Goal: Task Accomplishment & Management: Use online tool/utility

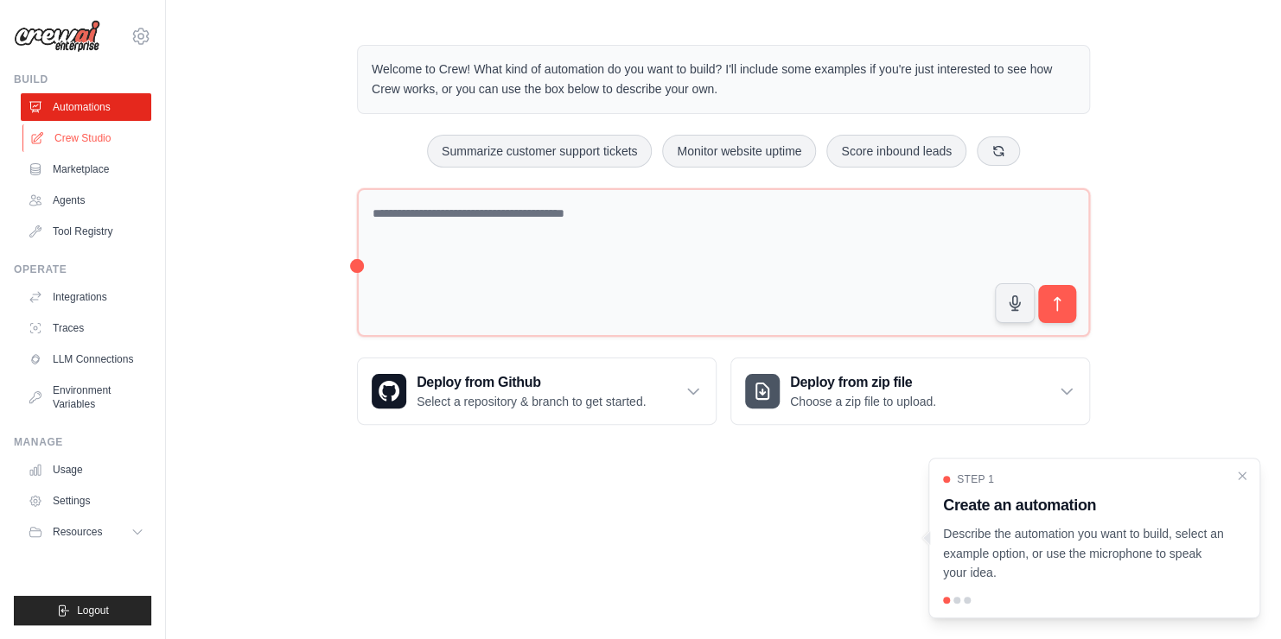
click at [71, 140] on link "Crew Studio" at bounding box center [87, 138] width 130 height 28
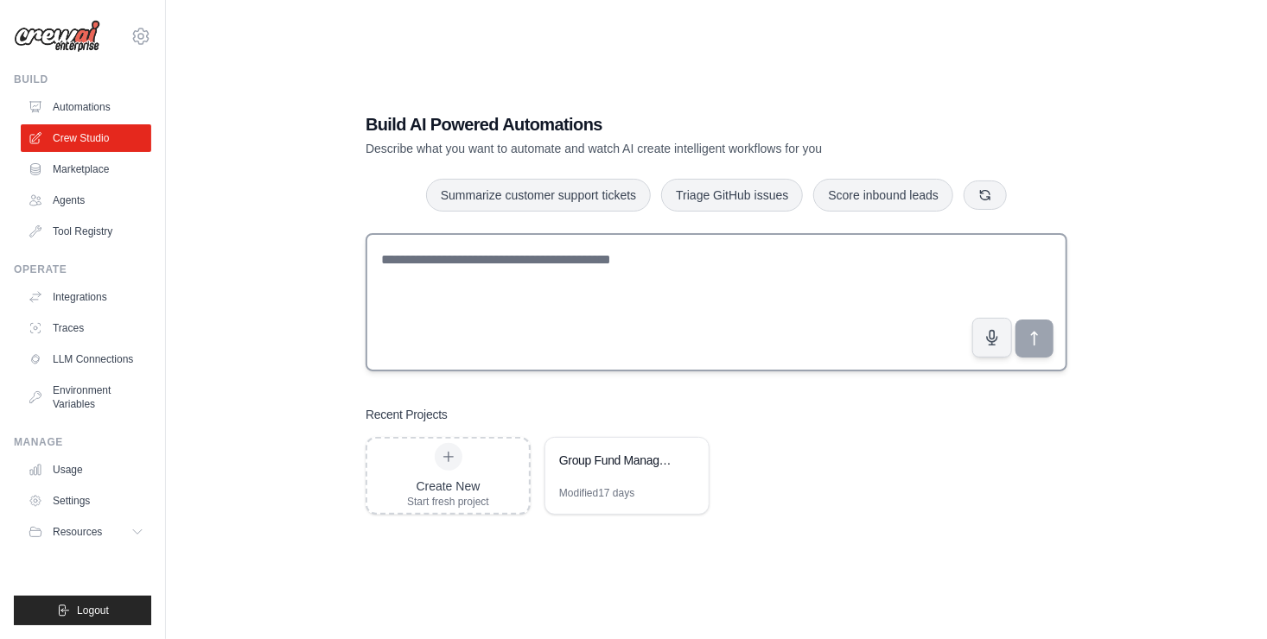
scroll to position [35, 0]
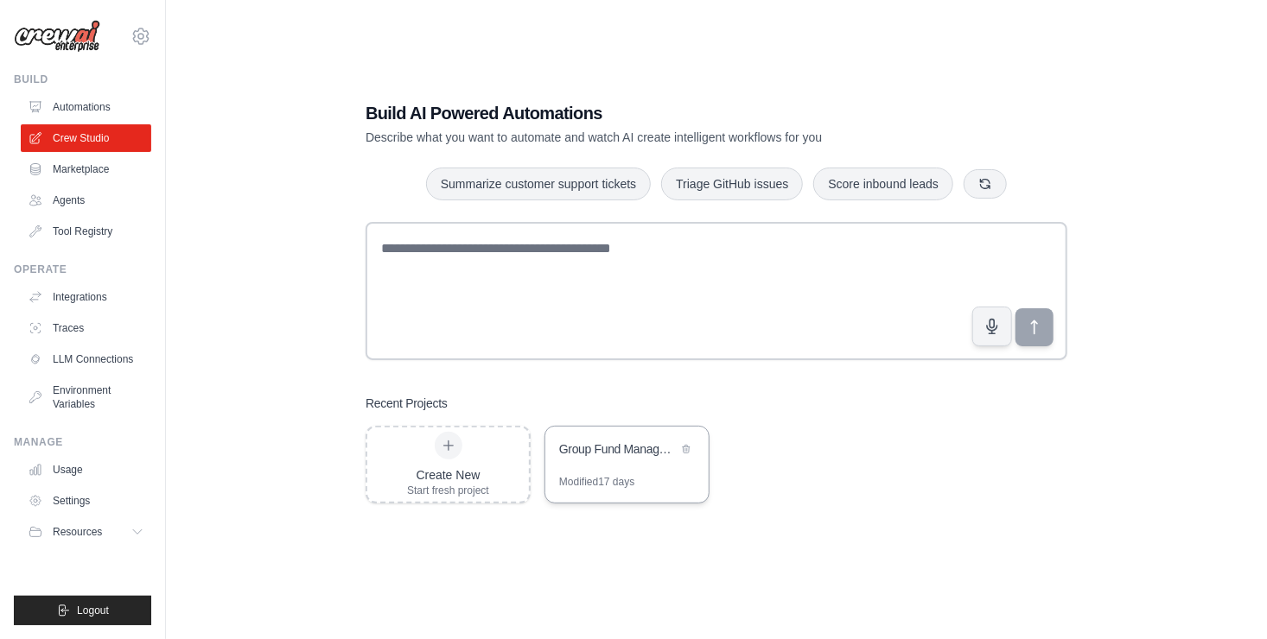
click at [609, 460] on div "Group Fund Management Assistant" at bounding box center [618, 451] width 118 height 21
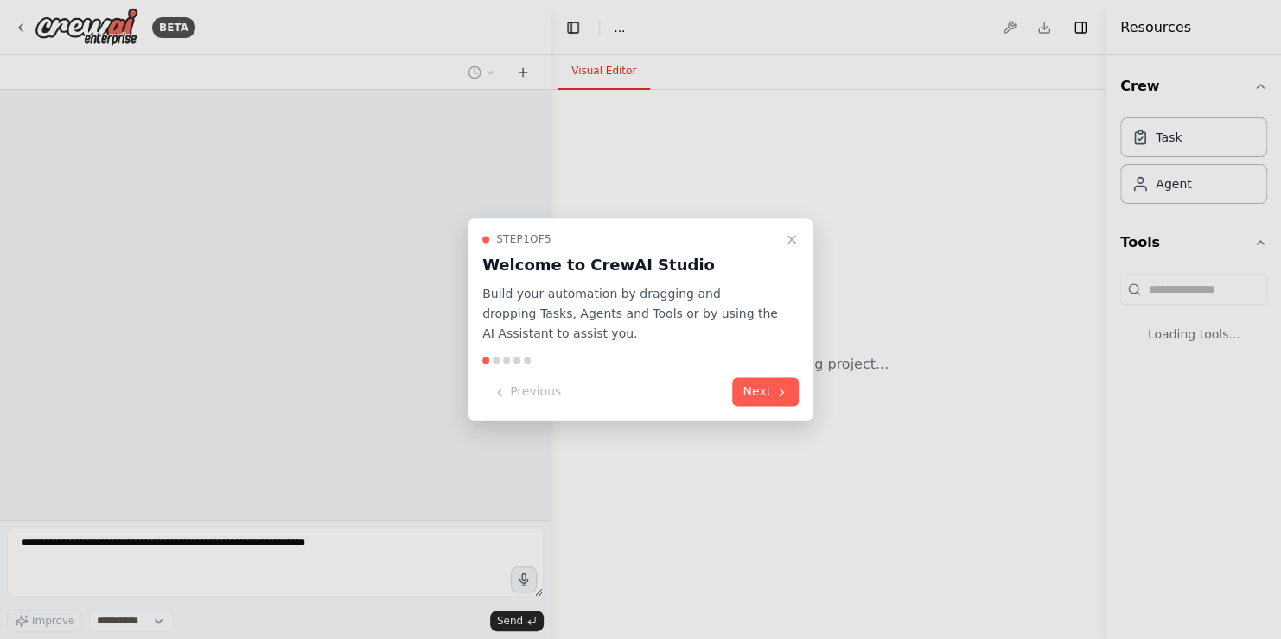
select select "****"
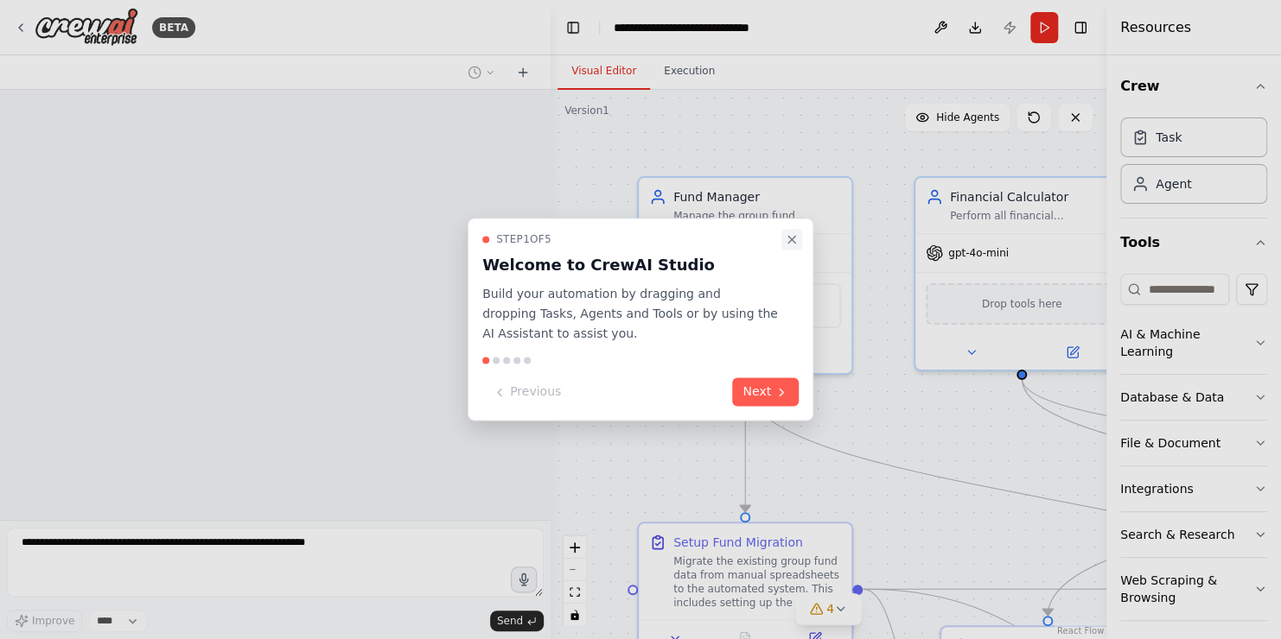
click at [792, 241] on icon "Close walkthrough" at bounding box center [792, 239] width 14 height 14
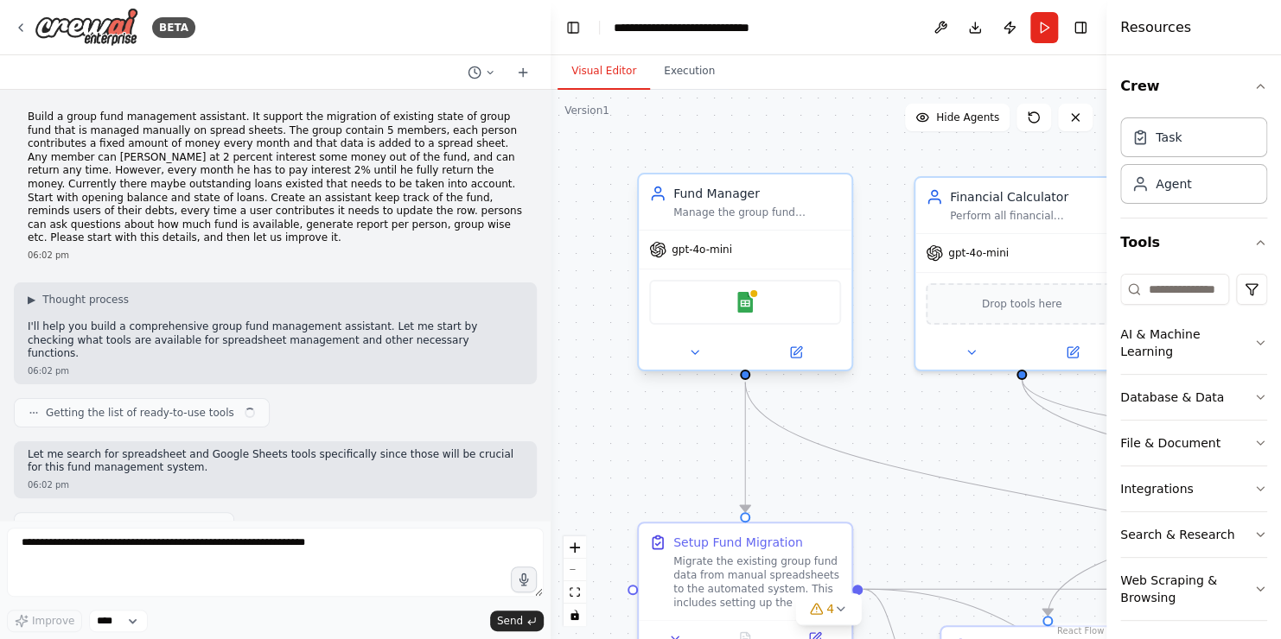
scroll to position [21569, 0]
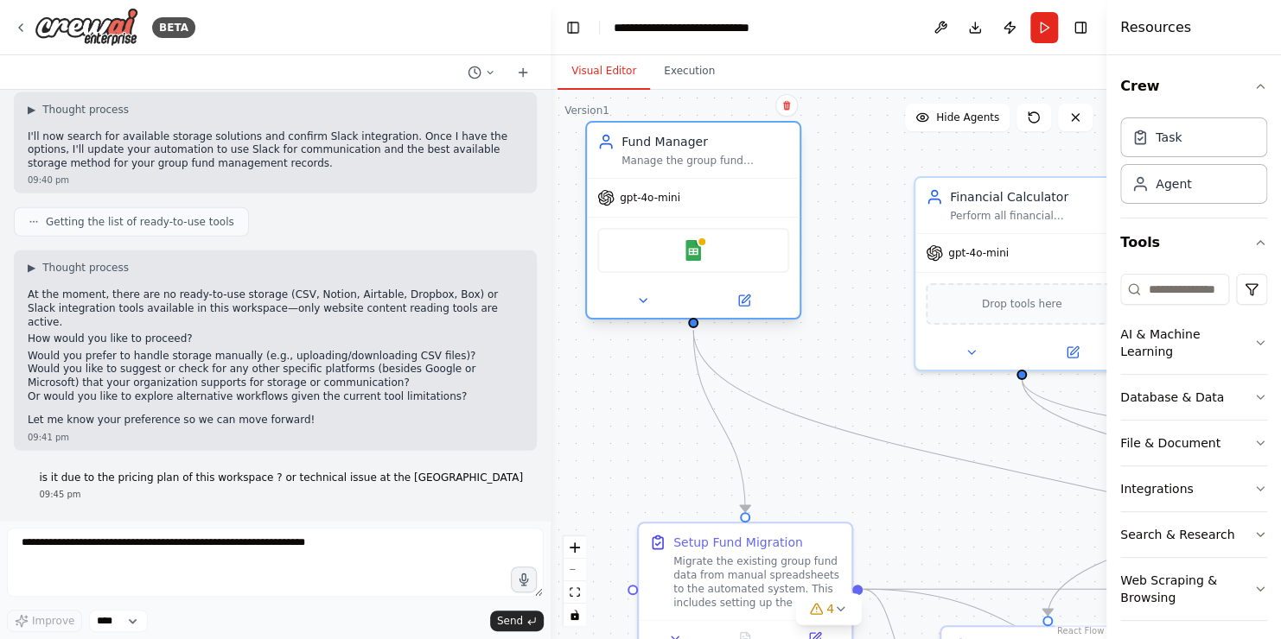
drag, startPoint x: 762, startPoint y: 228, endPoint x: 712, endPoint y: 178, distance: 70.9
click at [712, 178] on div "Fund Manager Manage the group fund operations including tracking contributions,…" at bounding box center [693, 220] width 216 height 199
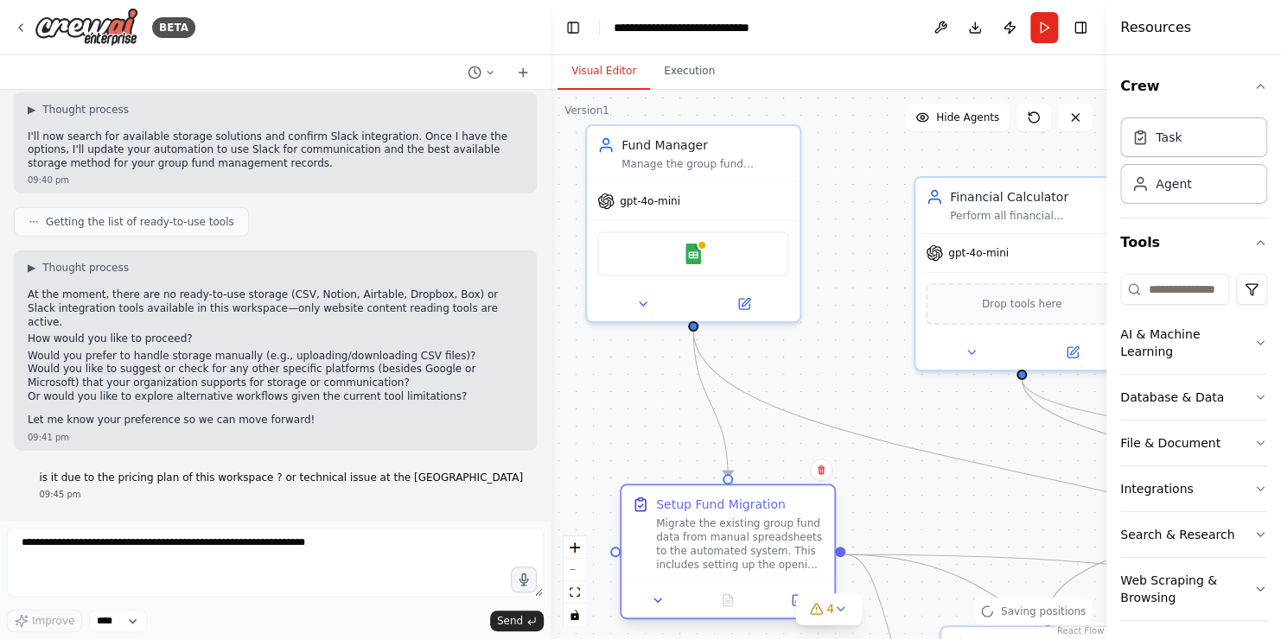
drag, startPoint x: 801, startPoint y: 563, endPoint x: 786, endPoint y: 530, distance: 36.3
click at [786, 530] on div "Migrate the existing group fund data from manual spreadsheets to the automated …" at bounding box center [740, 544] width 168 height 55
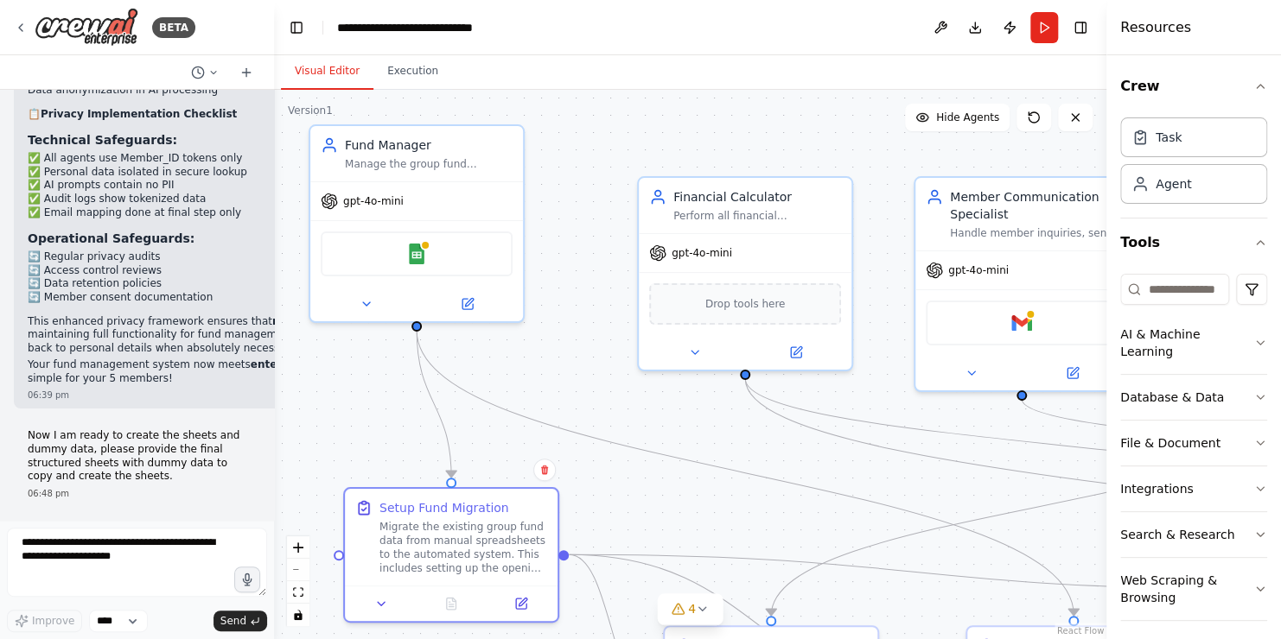
scroll to position [16113, 0]
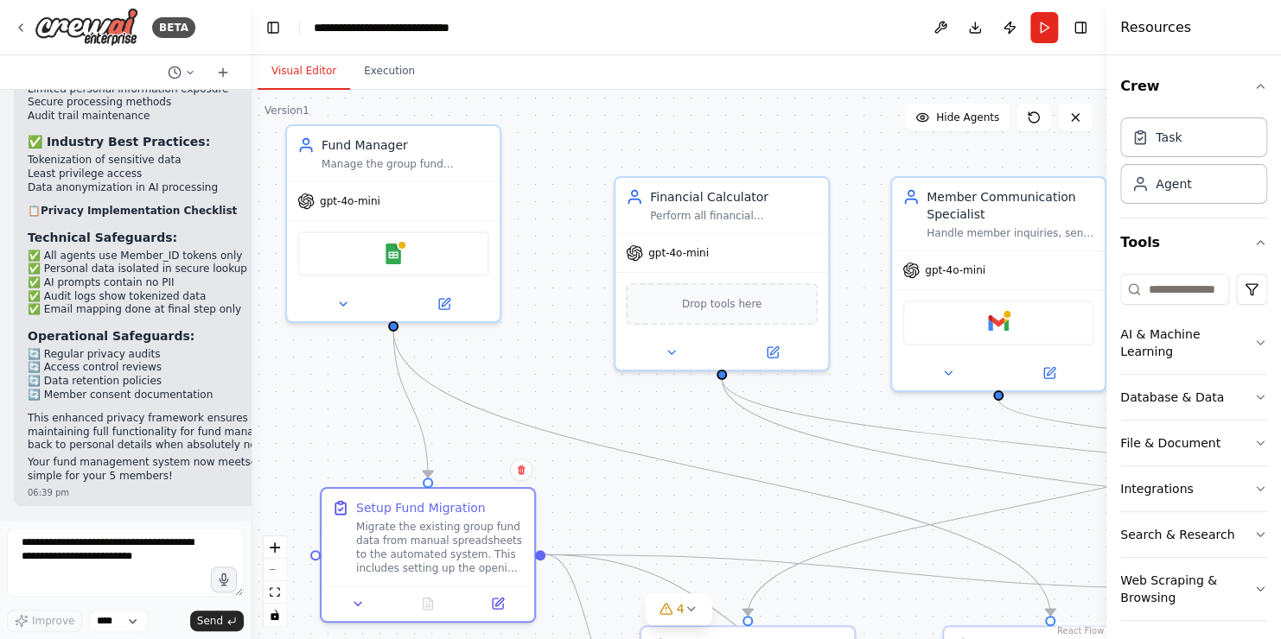
drag, startPoint x: 546, startPoint y: 256, endPoint x: 251, endPoint y: 239, distance: 296.0
click at [251, 239] on div "BETA Build a group fund management assistant. It support the migration of exist…" at bounding box center [640, 319] width 1281 height 639
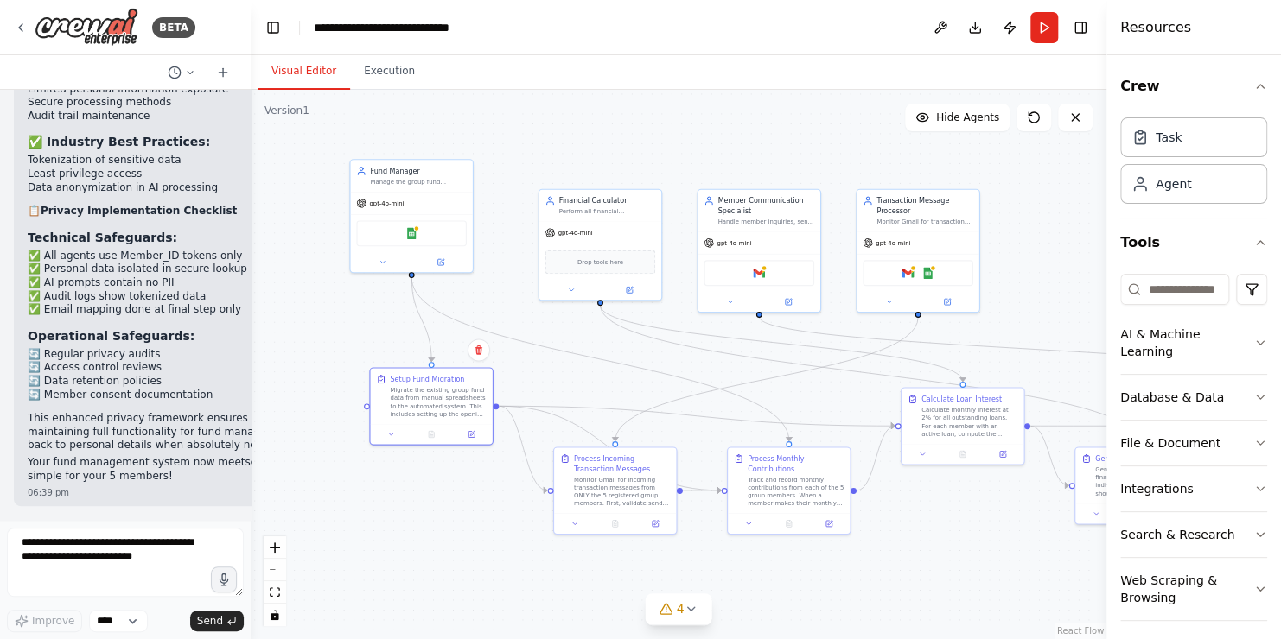
drag, startPoint x: 896, startPoint y: 399, endPoint x: 723, endPoint y: 347, distance: 180.4
click at [723, 347] on div ".deletable-edge-delete-btn { width: 20px; height: 20px; border: 0px solid #ffff…" at bounding box center [679, 365] width 856 height 550
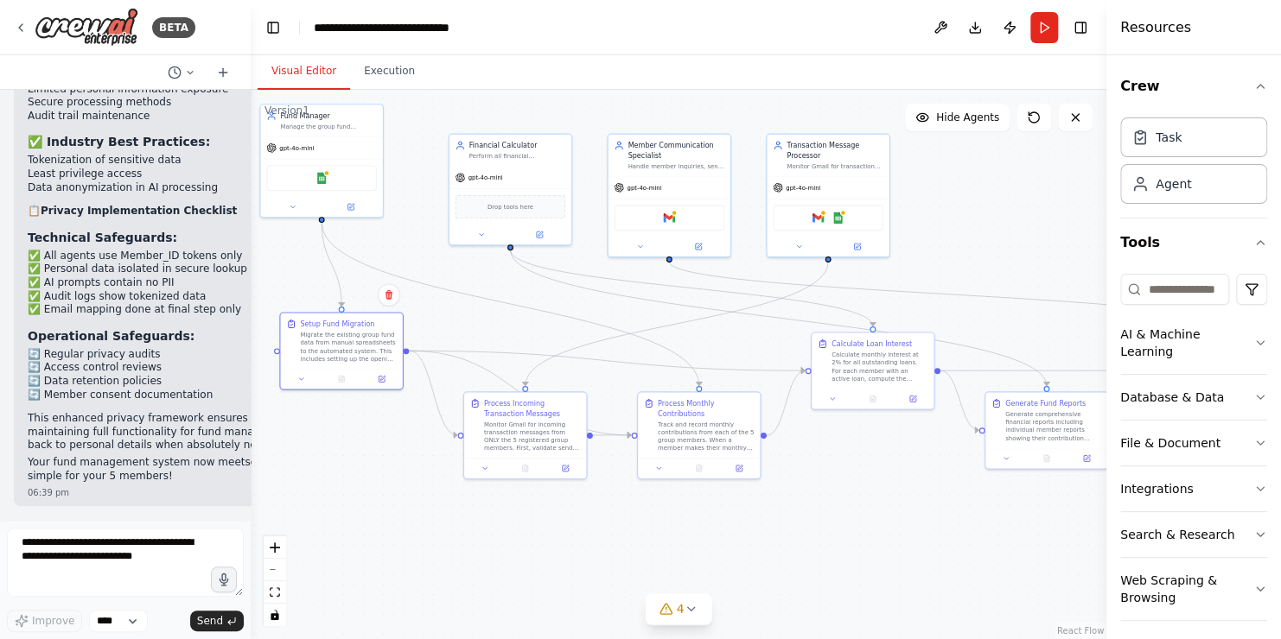
drag, startPoint x: 820, startPoint y: 391, endPoint x: 730, endPoint y: 335, distance: 105.5
click at [730, 335] on div ".deletable-edge-delete-btn { width: 20px; height: 20px; border: 0px solid #ffff…" at bounding box center [679, 365] width 856 height 550
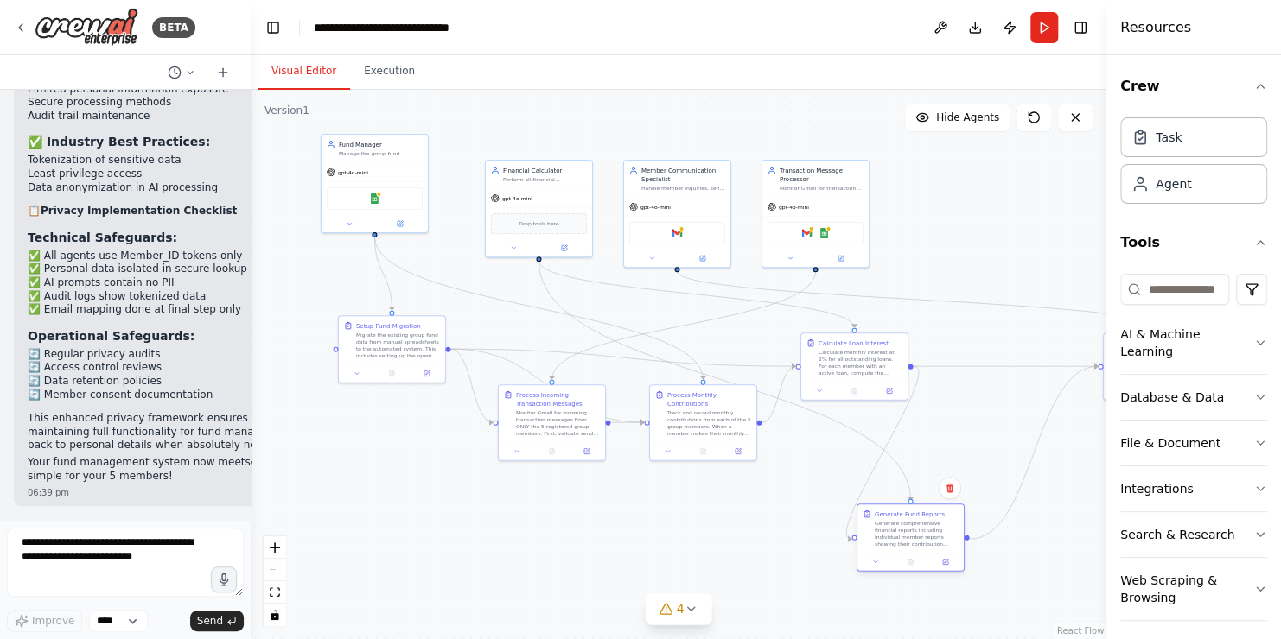
drag, startPoint x: 1010, startPoint y: 425, endPoint x: 913, endPoint y: 544, distance: 153.6
click at [913, 544] on div "Generate comprehensive financial reports including individual member reports sh…" at bounding box center [917, 534] width 84 height 28
drag, startPoint x: 1104, startPoint y: 356, endPoint x: 1052, endPoint y: 363, distance: 53.2
click at [1052, 363] on div "BETA Build a group fund management assistant. It support the migration of exist…" at bounding box center [640, 319] width 1281 height 639
click at [1256, 83] on icon "button" at bounding box center [1260, 87] width 14 height 14
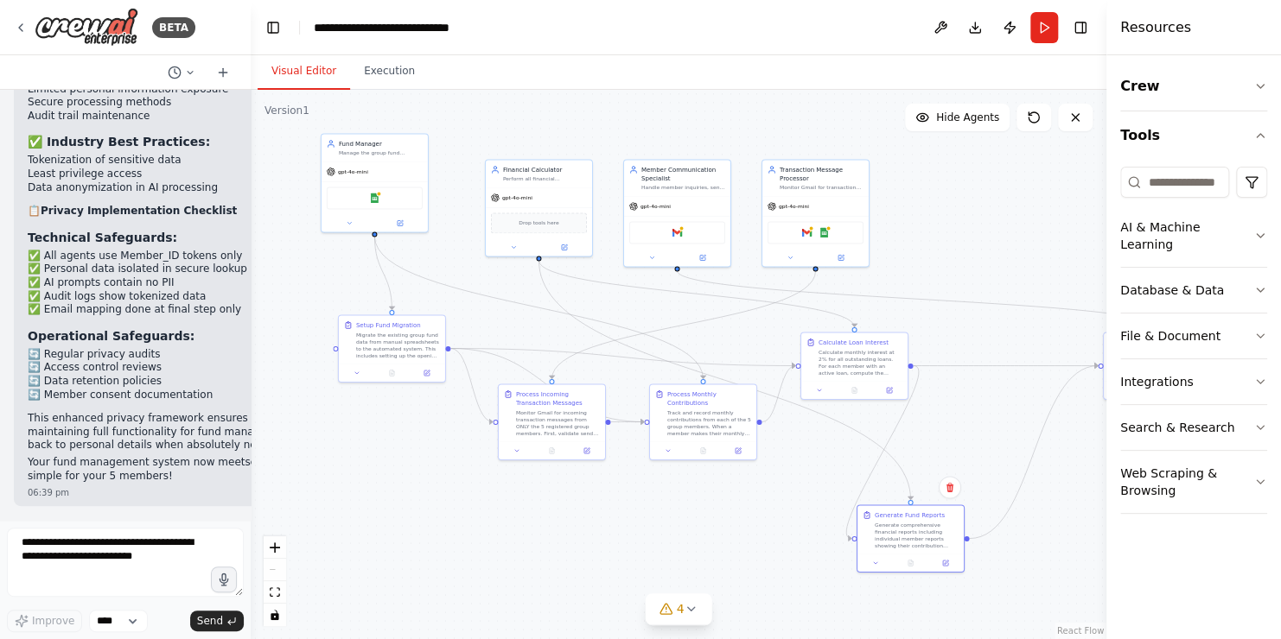
drag, startPoint x: 1101, startPoint y: 337, endPoint x: 1053, endPoint y: 349, distance: 49.0
click at [1053, 349] on div "BETA Build a group fund management assistant. It support the migration of exist…" at bounding box center [640, 319] width 1281 height 639
drag, startPoint x: 1100, startPoint y: 366, endPoint x: 1084, endPoint y: 401, distance: 38.3
click at [1084, 401] on div "BETA Build a group fund management assistant. It support the migration of exist…" at bounding box center [640, 319] width 1281 height 639
drag, startPoint x: 1035, startPoint y: 370, endPoint x: 1024, endPoint y: 370, distance: 11.2
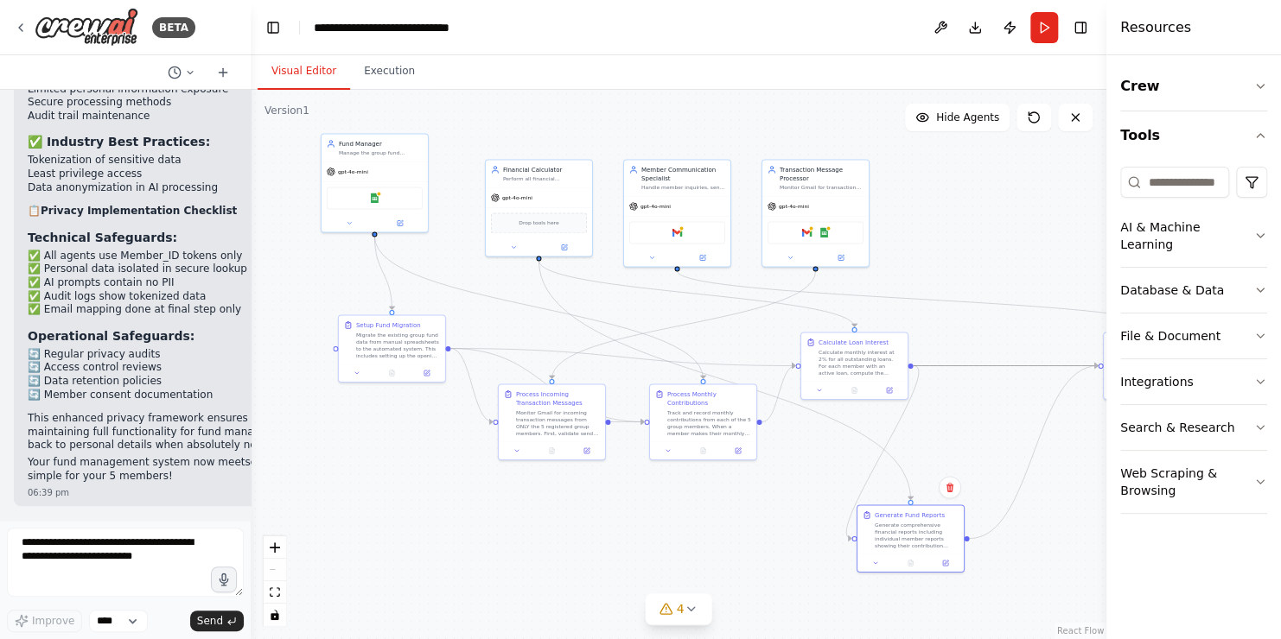
click at [1024, 366] on icon "Edge from 8f190c72-fa77-4a10-9486-4c0fb4f318e3 to 2a253c56-9460-4059-8ffb-25ba1…" at bounding box center [1005, 366] width 185 height 0
click at [988, 259] on div ".deletable-edge-delete-btn { width: 20px; height: 20px; border: 0px solid #ffff…" at bounding box center [679, 365] width 856 height 550
click at [278, 570] on div "React Flow controls" at bounding box center [275, 582] width 22 height 90
click at [945, 626] on div ".deletable-edge-delete-btn { width: 20px; height: 20px; border: 0px solid #ffff…" at bounding box center [679, 365] width 856 height 550
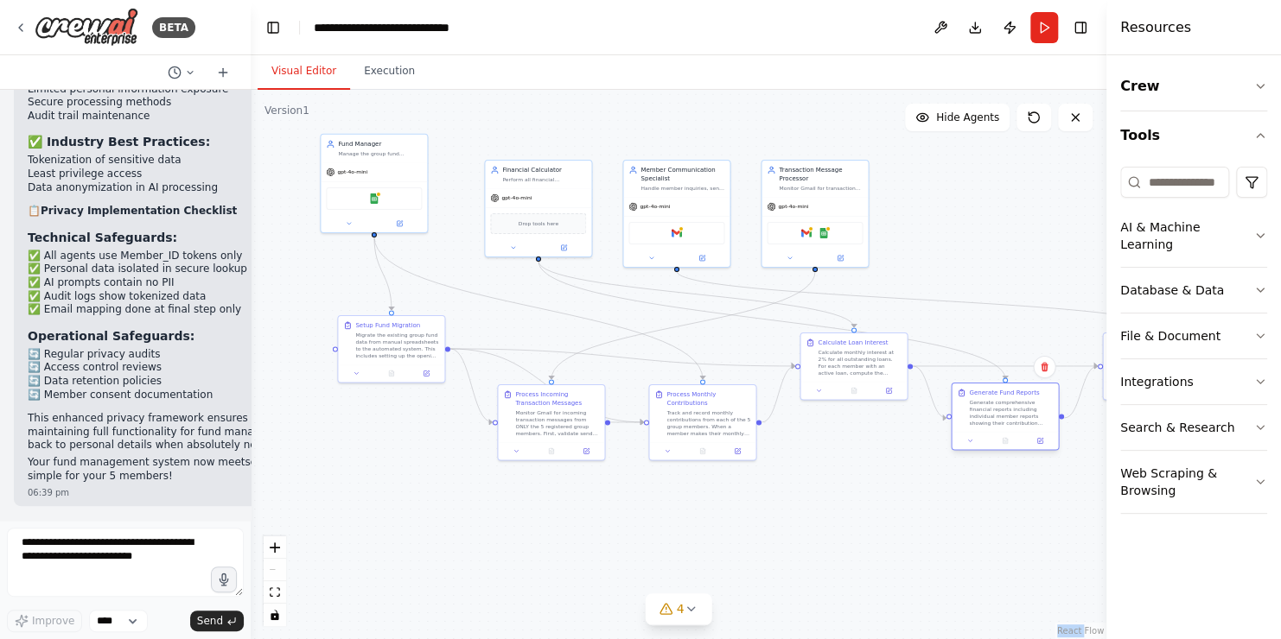
drag, startPoint x: 903, startPoint y: 546, endPoint x: 997, endPoint y: 424, distance: 154.0
click at [997, 424] on div "Generate comprehensive financial reports including individual member reports sh…" at bounding box center [1011, 413] width 84 height 28
drag, startPoint x: 550, startPoint y: 418, endPoint x: 509, endPoint y: 506, distance: 96.3
click at [495, 506] on div "Monitor Gmail for incoming transaction messages from ONLY the 5 registered grou…" at bounding box center [501, 508] width 84 height 28
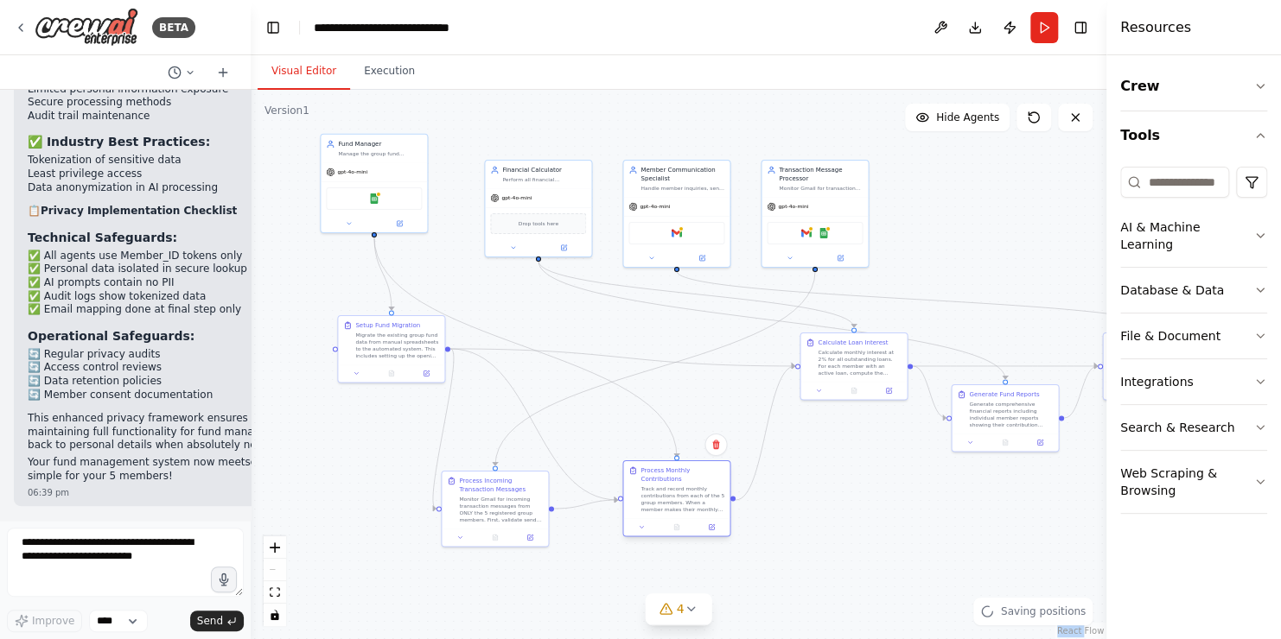
drag, startPoint x: 703, startPoint y: 432, endPoint x: 676, endPoint y: 512, distance: 83.9
click at [676, 512] on div "Track and record monthly contributions from each of the 5 group members. When a…" at bounding box center [682, 500] width 84 height 28
drag, startPoint x: 846, startPoint y: 373, endPoint x: 809, endPoint y: 390, distance: 40.6
click at [809, 390] on div "Calculate monthly interest at 2% for all outstanding loans. For each member wit…" at bounding box center [821, 379] width 84 height 28
drag, startPoint x: 1003, startPoint y: 408, endPoint x: 997, endPoint y: 436, distance: 29.2
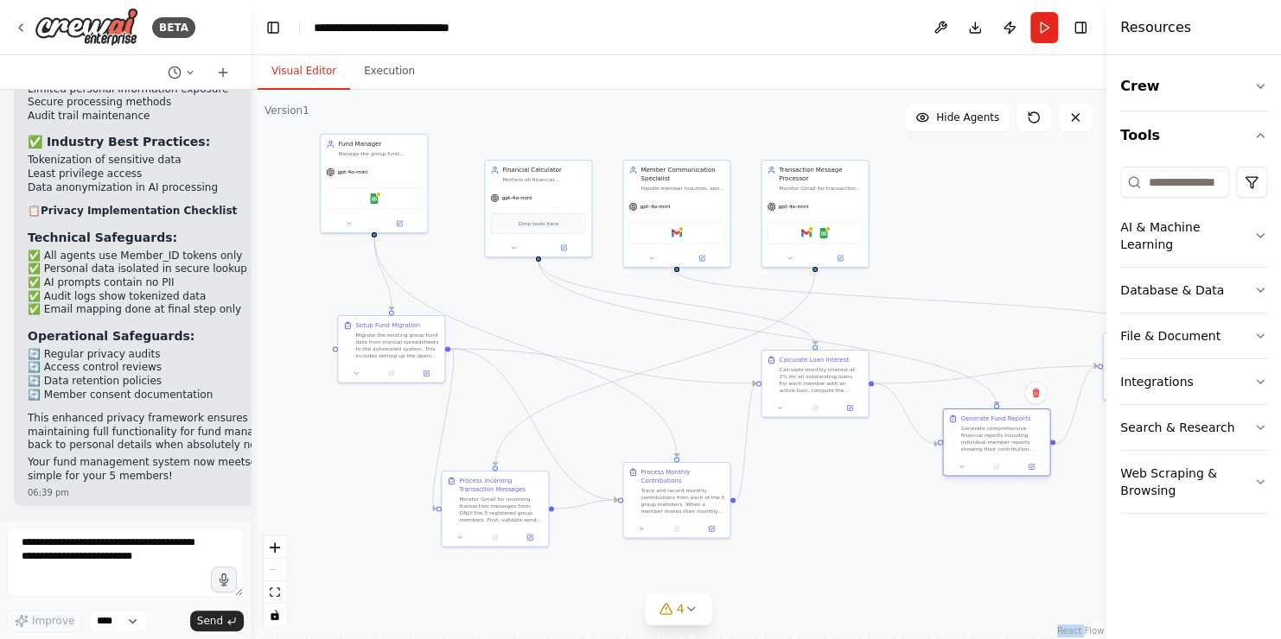
click at [997, 436] on div "Generate comprehensive financial reports including individual member reports sh…" at bounding box center [1002, 439] width 84 height 28
drag, startPoint x: 1104, startPoint y: 348, endPoint x: 1053, endPoint y: 355, distance: 51.5
click at [1053, 355] on div "BETA Build a group fund management assistant. It support the migration of exist…" at bounding box center [640, 319] width 1281 height 639
drag, startPoint x: 1102, startPoint y: 347, endPoint x: 1096, endPoint y: 433, distance: 86.6
click at [1096, 433] on div "BETA Build a group fund management assistant. It support the migration of exist…" at bounding box center [640, 319] width 1281 height 639
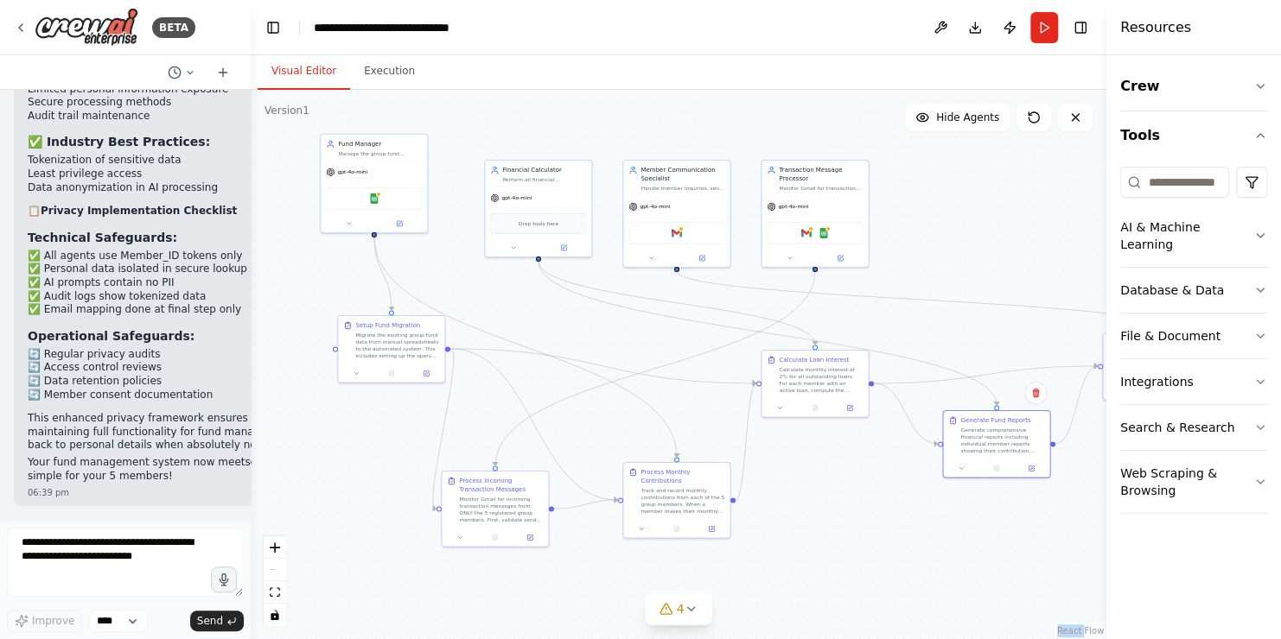
click at [964, 232] on div ".deletable-edge-delete-btn { width: 20px; height: 20px; border: 0px solid #ffff…" at bounding box center [679, 365] width 856 height 550
